Goal: Find specific page/section: Find specific page/section

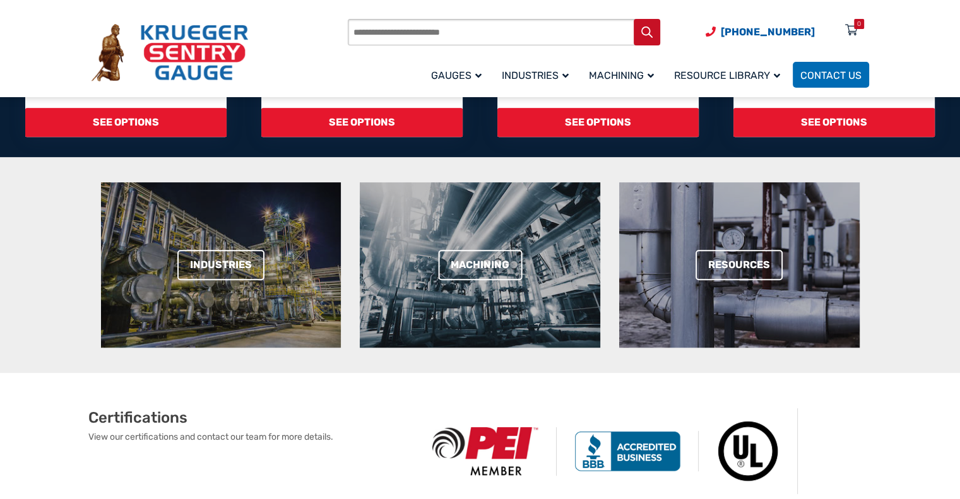
scroll to position [189, 0]
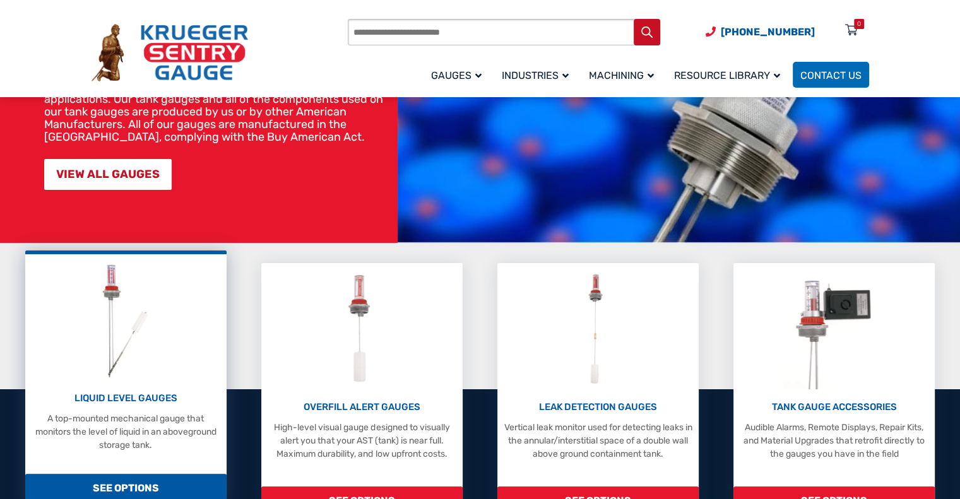
click at [114, 371] on img at bounding box center [125, 321] width 67 height 120
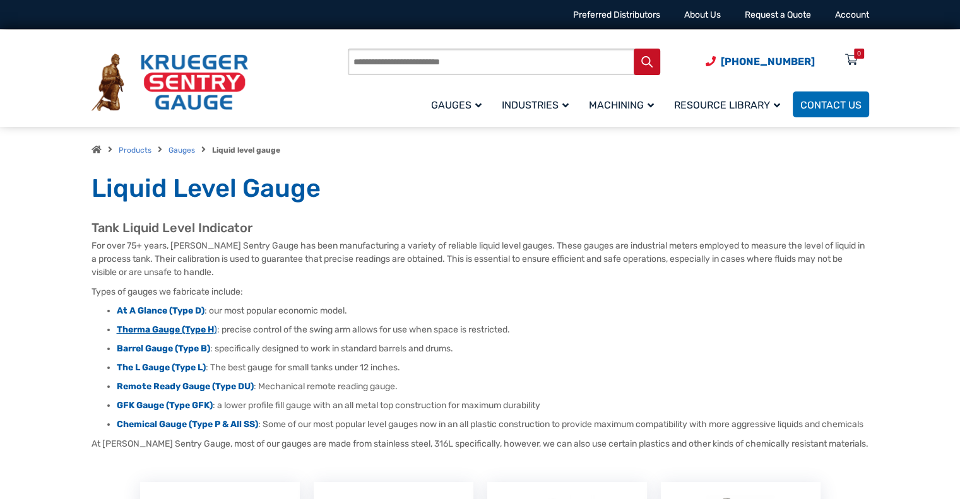
click at [146, 329] on strong "Therma Gauge (Type H" at bounding box center [165, 329] width 97 height 11
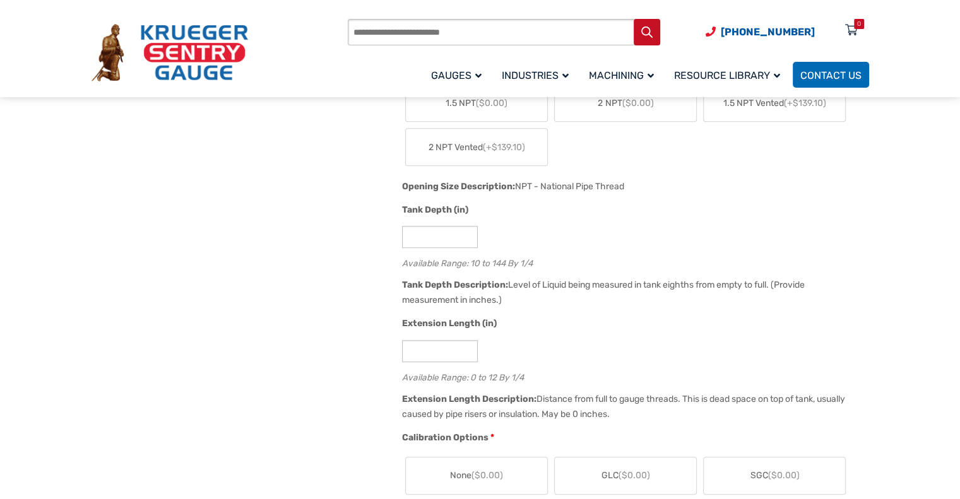
scroll to position [694, 0]
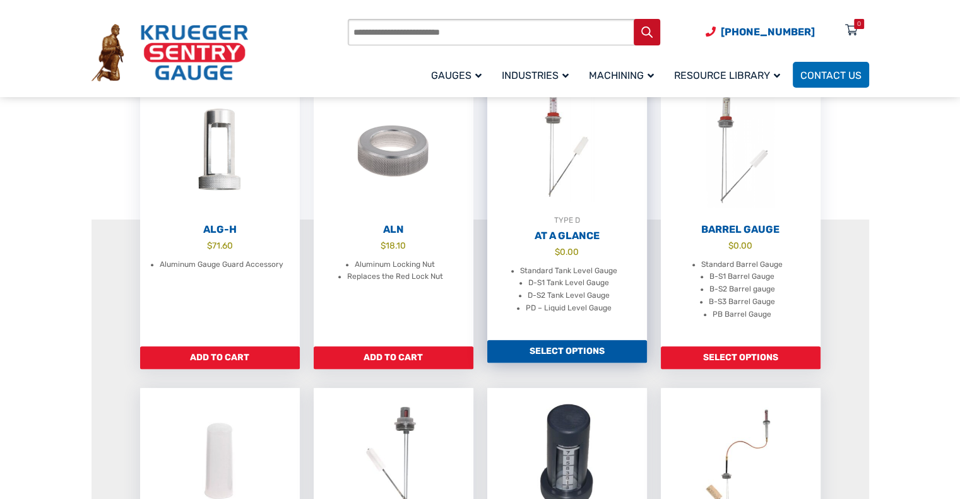
scroll to position [631, 0]
